Goal: Task Accomplishment & Management: Manage account settings

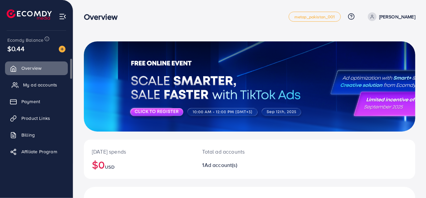
click at [47, 89] on link "My ad accounts" at bounding box center [36, 84] width 63 height 13
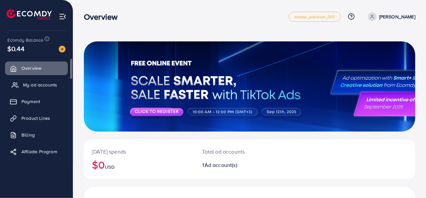
click at [47, 89] on link "My ad accounts" at bounding box center [36, 84] width 63 height 13
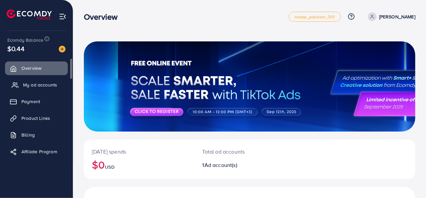
click at [47, 89] on link "My ad accounts" at bounding box center [36, 84] width 63 height 13
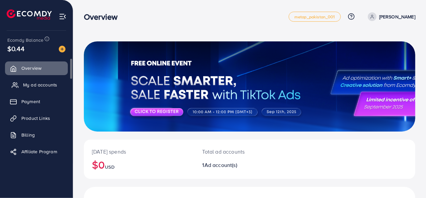
click at [47, 89] on link "My ad accounts" at bounding box center [36, 84] width 63 height 13
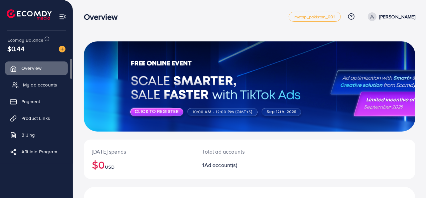
click at [47, 89] on link "My ad accounts" at bounding box center [36, 84] width 63 height 13
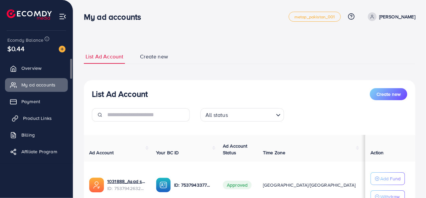
click at [39, 119] on span "Product Links" at bounding box center [37, 118] width 29 height 7
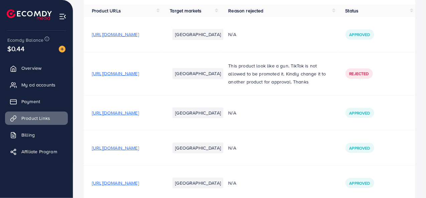
scroll to position [108, 0]
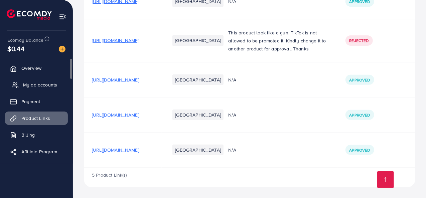
click at [31, 87] on span "My ad accounts" at bounding box center [40, 85] width 34 height 7
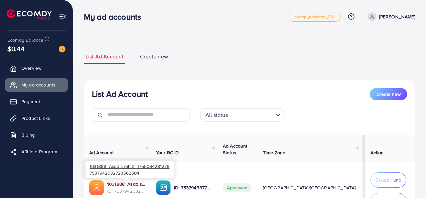
click at [130, 183] on link "1031888_Asad shah 2_1755064281276" at bounding box center [126, 184] width 38 height 7
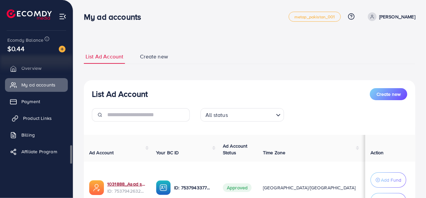
scroll to position [2, 0]
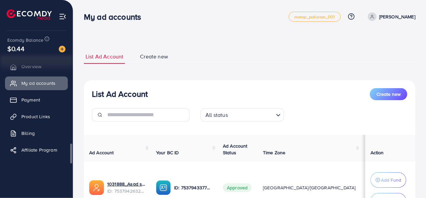
click at [42, 109] on ul "Overview My ad accounts Payment Product Links Billing Affiliate Program" at bounding box center [36, 110] width 73 height 107
click at [42, 119] on span "Product Links" at bounding box center [37, 116] width 29 height 7
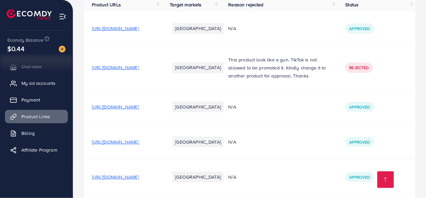
scroll to position [108, 0]
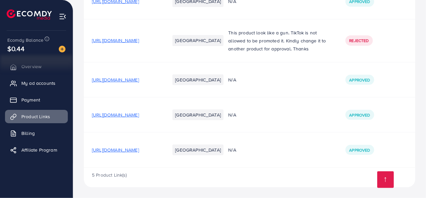
click at [128, 148] on span "[URL][DOMAIN_NAME]" at bounding box center [115, 150] width 47 height 7
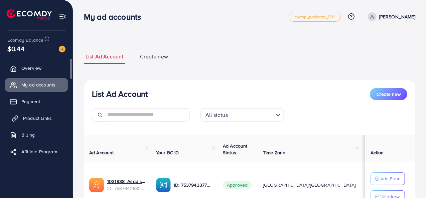
click at [37, 124] on link "Product Links" at bounding box center [36, 118] width 63 height 13
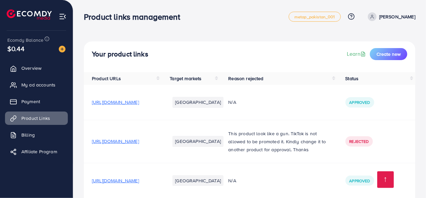
scroll to position [108, 0]
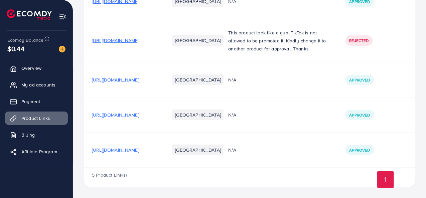
click at [139, 117] on span "[URL][DOMAIN_NAME]" at bounding box center [115, 115] width 47 height 7
click at [162, 91] on td "[URL][DOMAIN_NAME]" at bounding box center [123, 79] width 78 height 35
click at [139, 80] on span "[URL][DOMAIN_NAME]" at bounding box center [115, 80] width 47 height 7
